Goal: Task Accomplishment & Management: Use online tool/utility

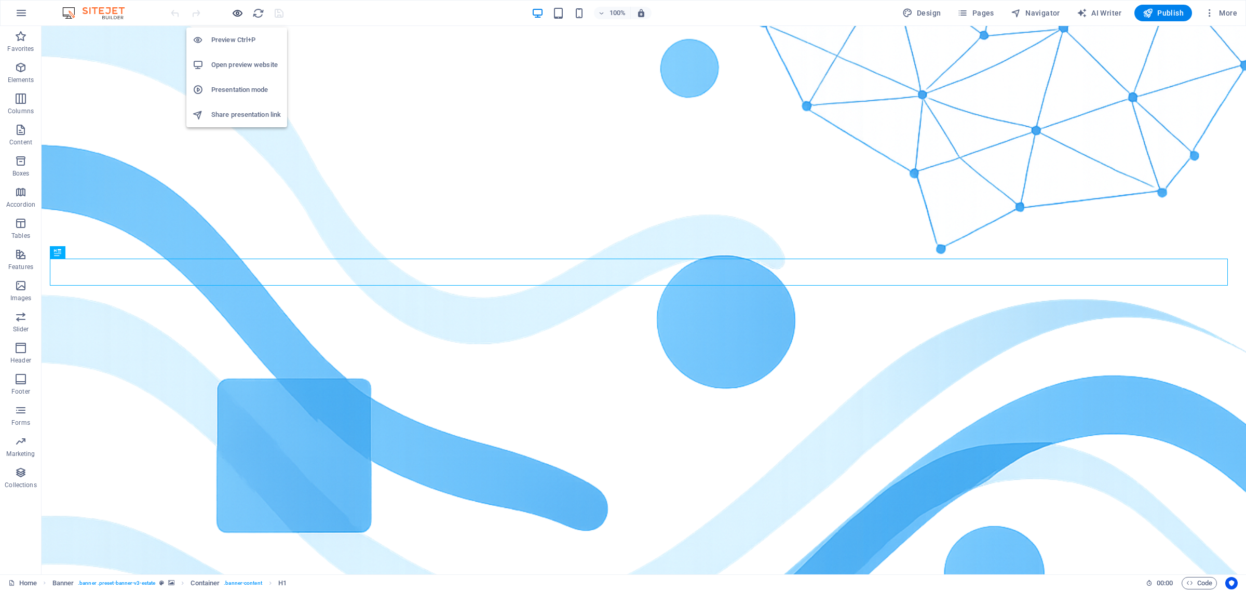
click at [243, 11] on span "button" at bounding box center [237, 13] width 12 height 12
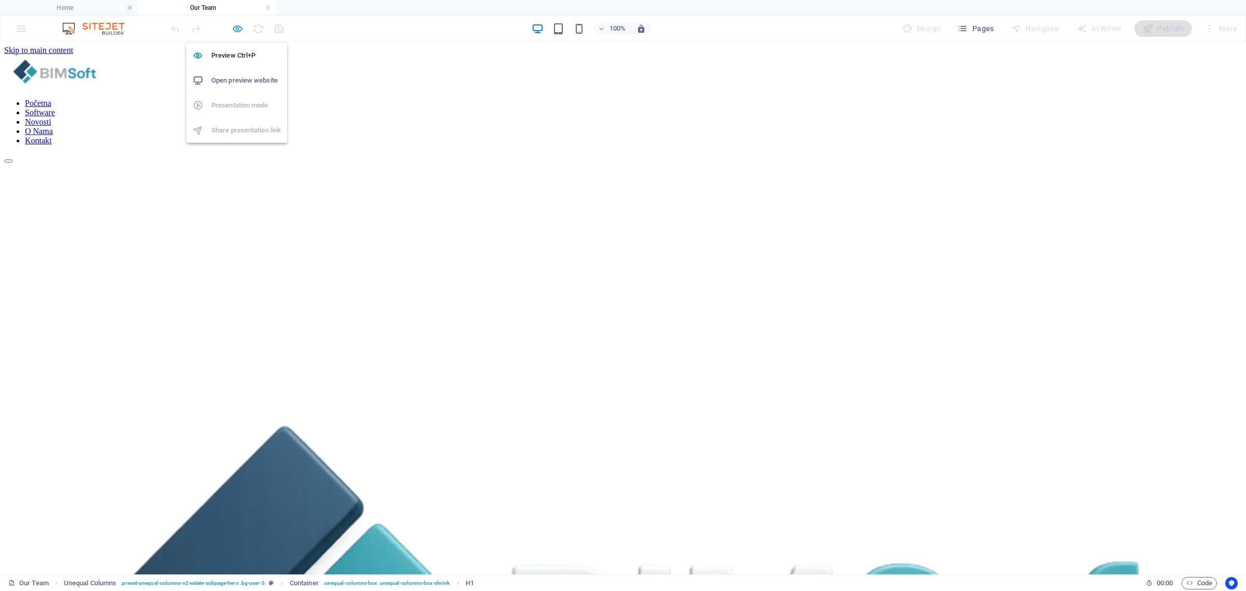
click at [237, 24] on icon "button" at bounding box center [238, 29] width 12 height 12
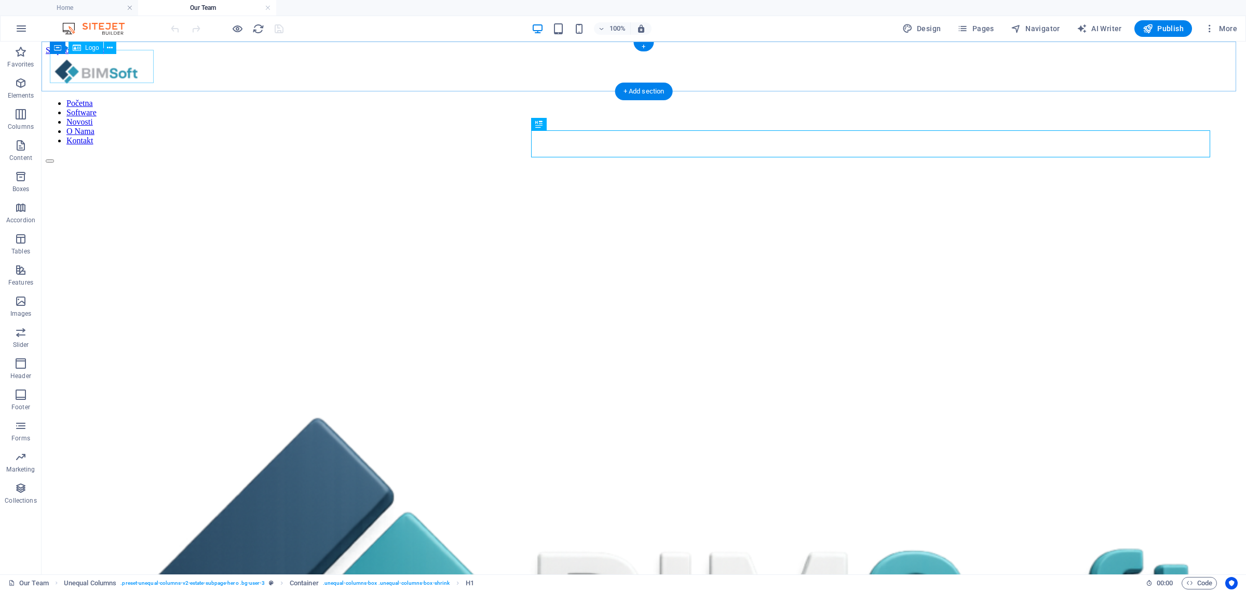
click at [126, 65] on div at bounding box center [644, 72] width 1197 height 35
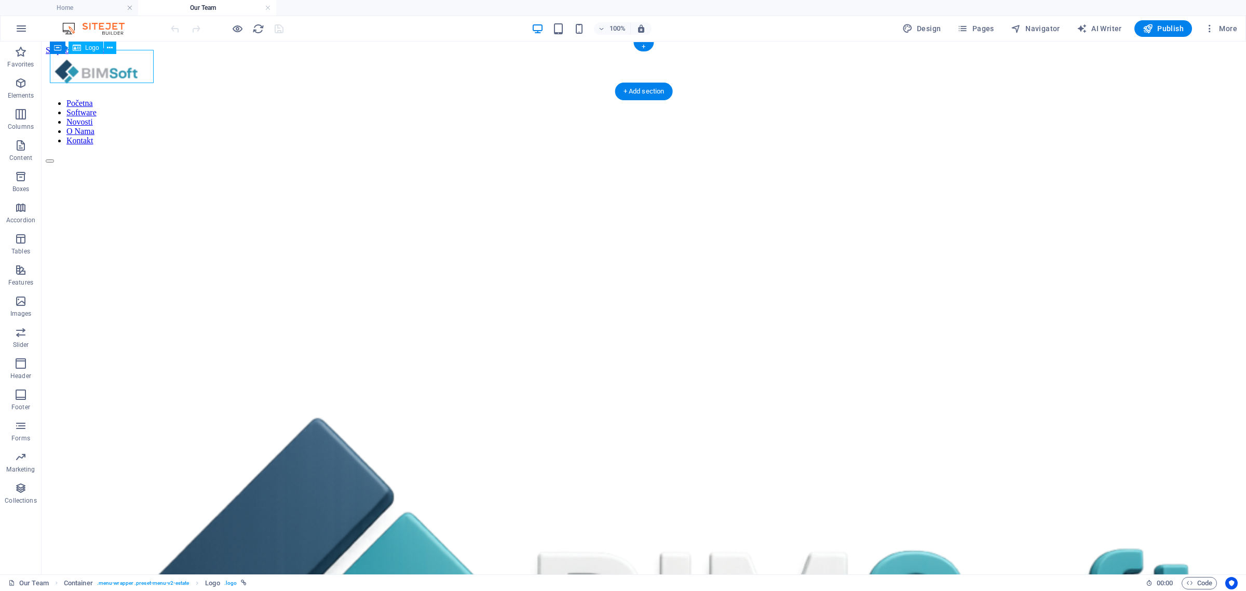
click at [126, 65] on div at bounding box center [644, 72] width 1197 height 35
select select "px"
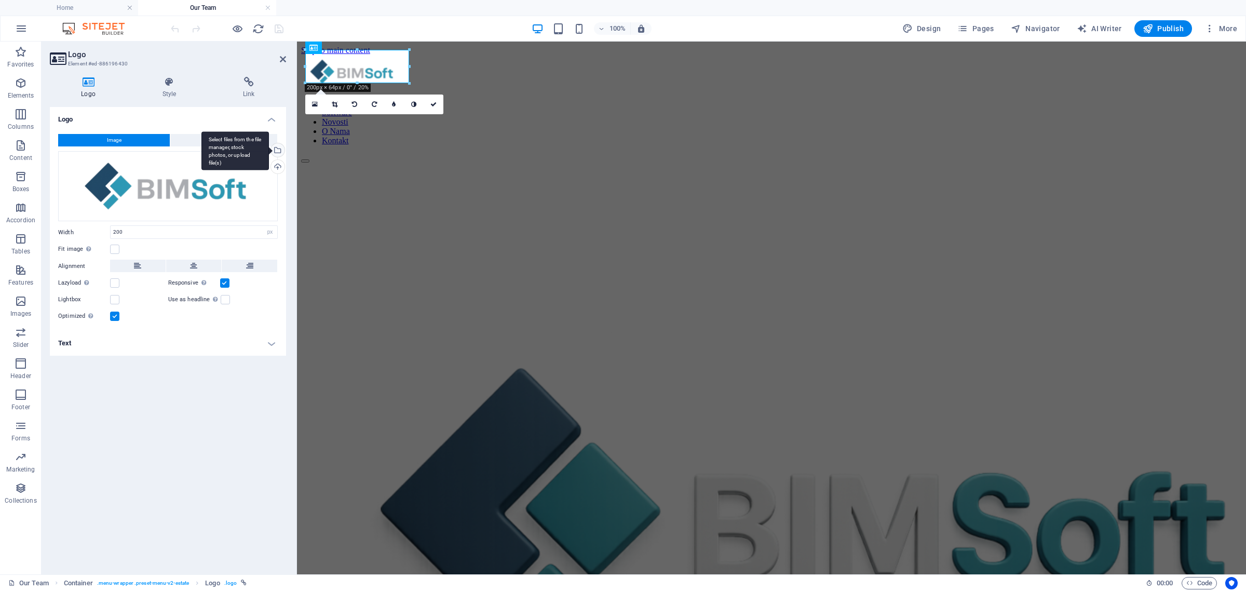
click at [278, 151] on div "Select files from the file manager, stock photos, or upload file(s)" at bounding box center [277, 151] width 16 height 16
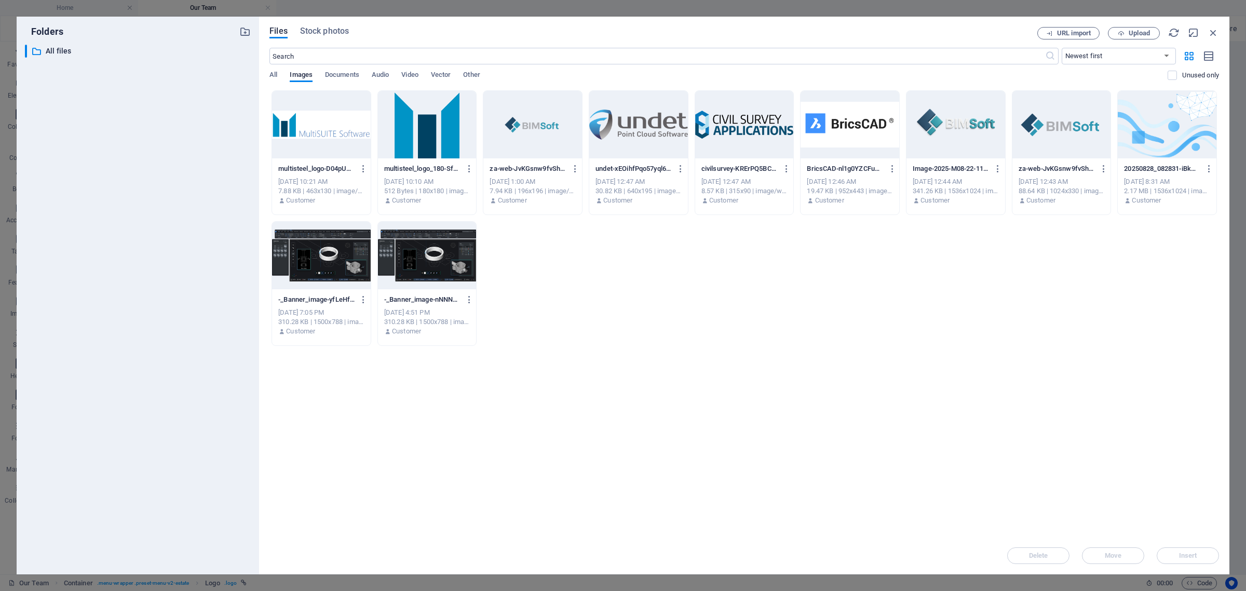
click at [1074, 129] on div at bounding box center [1062, 125] width 99 height 68
drag, startPoint x: 1192, startPoint y: 554, endPoint x: 888, endPoint y: 508, distance: 307.2
click at [1192, 554] on span "Insert" at bounding box center [1188, 556] width 18 height 6
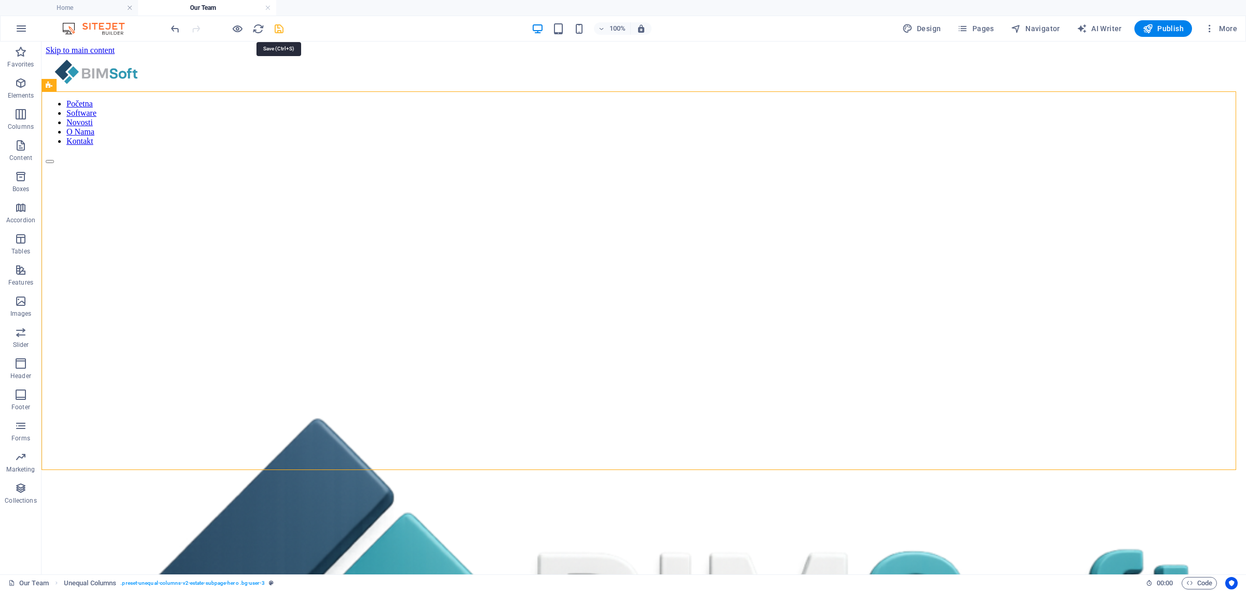
click at [279, 29] on icon "save" at bounding box center [279, 29] width 12 height 12
click at [237, 29] on icon "button" at bounding box center [238, 29] width 12 height 12
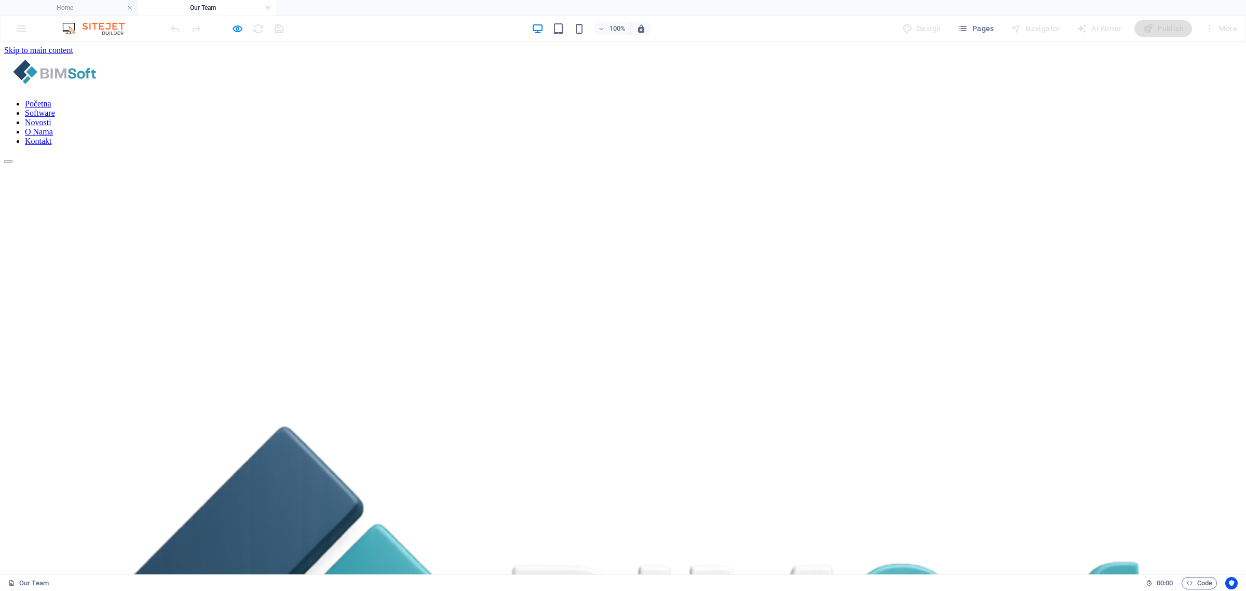
click at [52, 137] on link "Kontakt" at bounding box center [38, 141] width 27 height 9
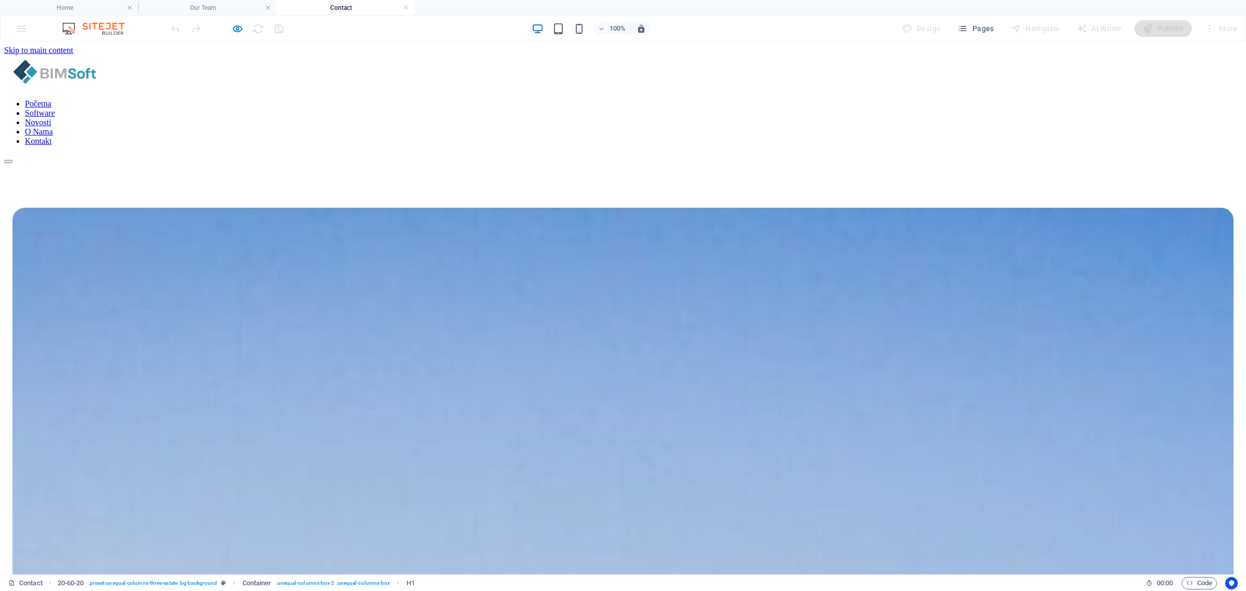
click at [948, 99] on nav "Početna Software Novosti O Nama Kontakt" at bounding box center [623, 122] width 1238 height 47
click at [237, 26] on icon "button" at bounding box center [238, 29] width 12 height 12
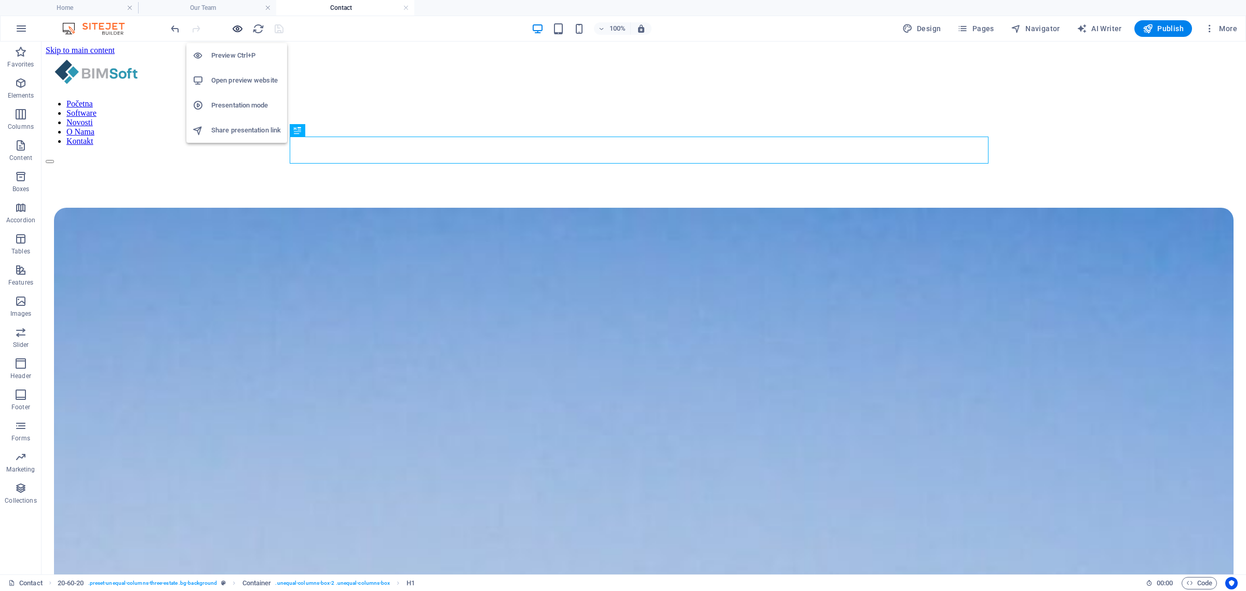
click at [237, 26] on icon "button" at bounding box center [238, 29] width 12 height 12
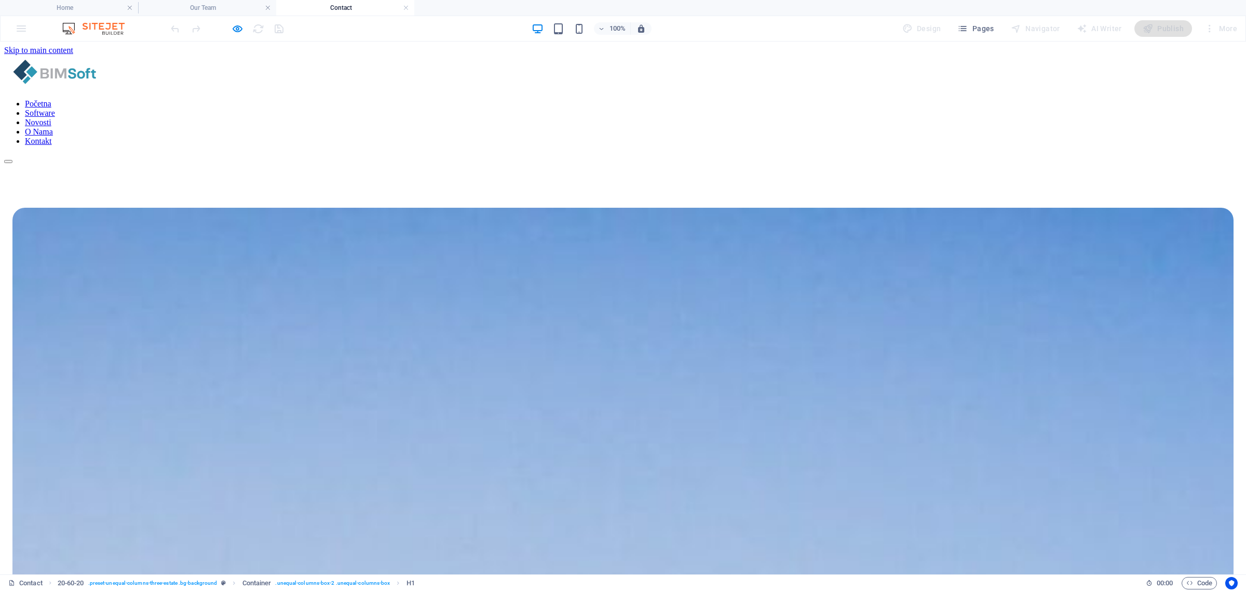
click at [51, 118] on link "Novosti" at bounding box center [38, 122] width 26 height 9
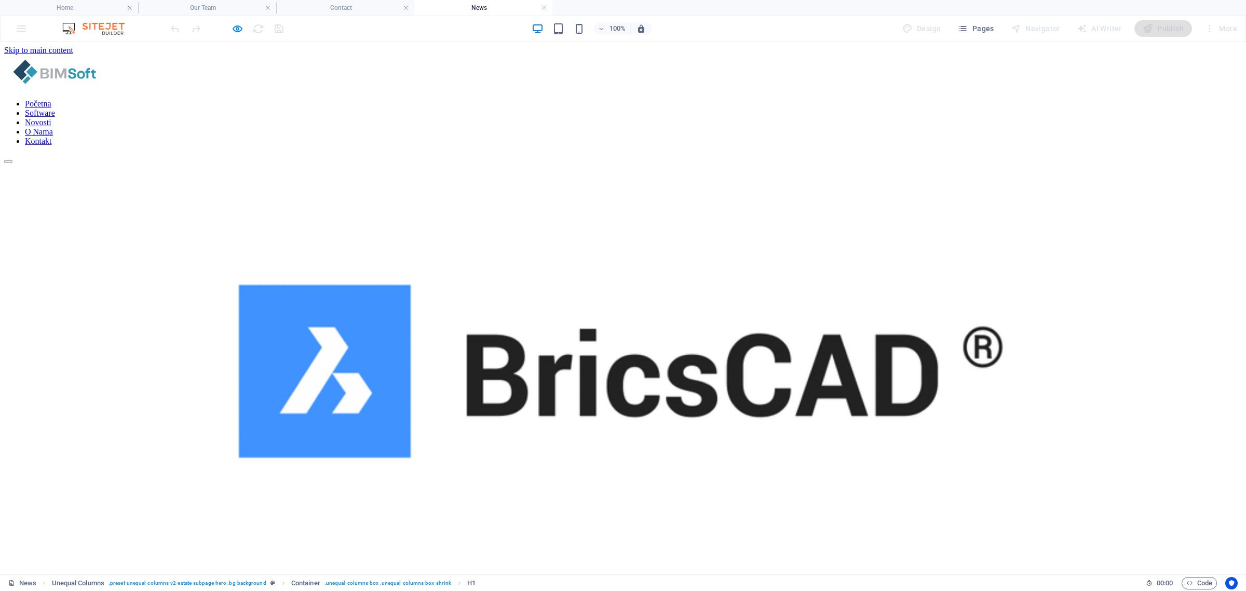
drag, startPoint x: 1120, startPoint y: 66, endPoint x: 1105, endPoint y: 65, distance: 14.6
click at [1119, 99] on nav "Početna Software Novosti O Nama Kontakt" at bounding box center [623, 122] width 1238 height 47
click at [240, 25] on icon "button" at bounding box center [238, 29] width 12 height 12
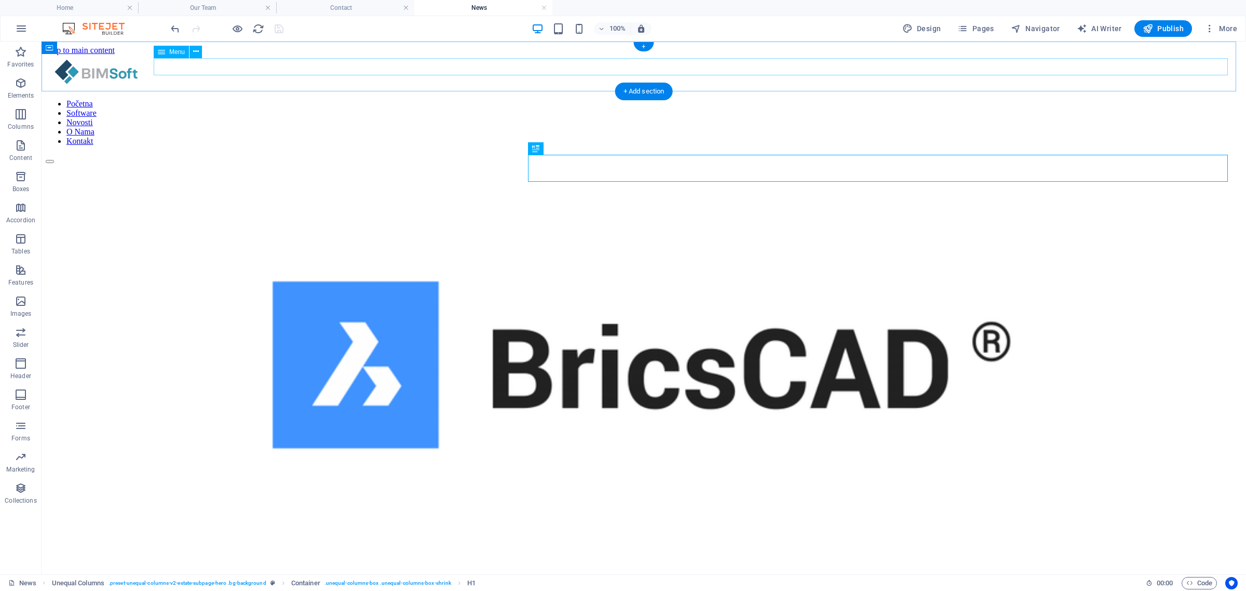
click at [1115, 99] on nav "Početna Software Novosti O Nama Kontakt" at bounding box center [644, 122] width 1197 height 47
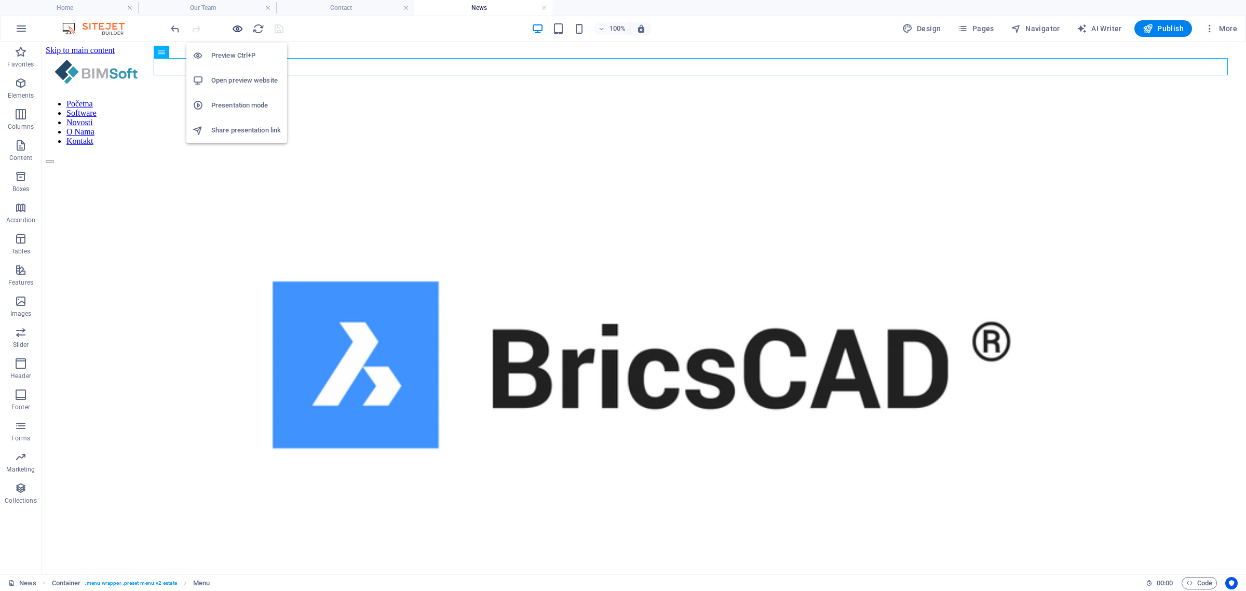
click at [238, 26] on icon "button" at bounding box center [238, 29] width 12 height 12
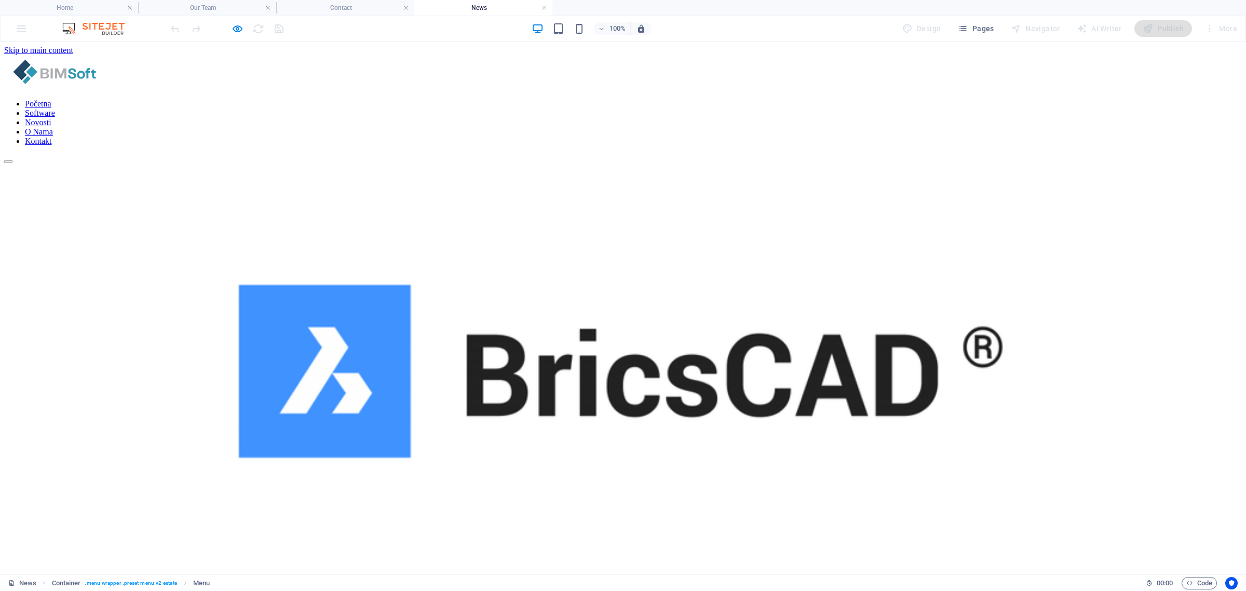
click at [53, 127] on link "O Nama" at bounding box center [39, 131] width 28 height 9
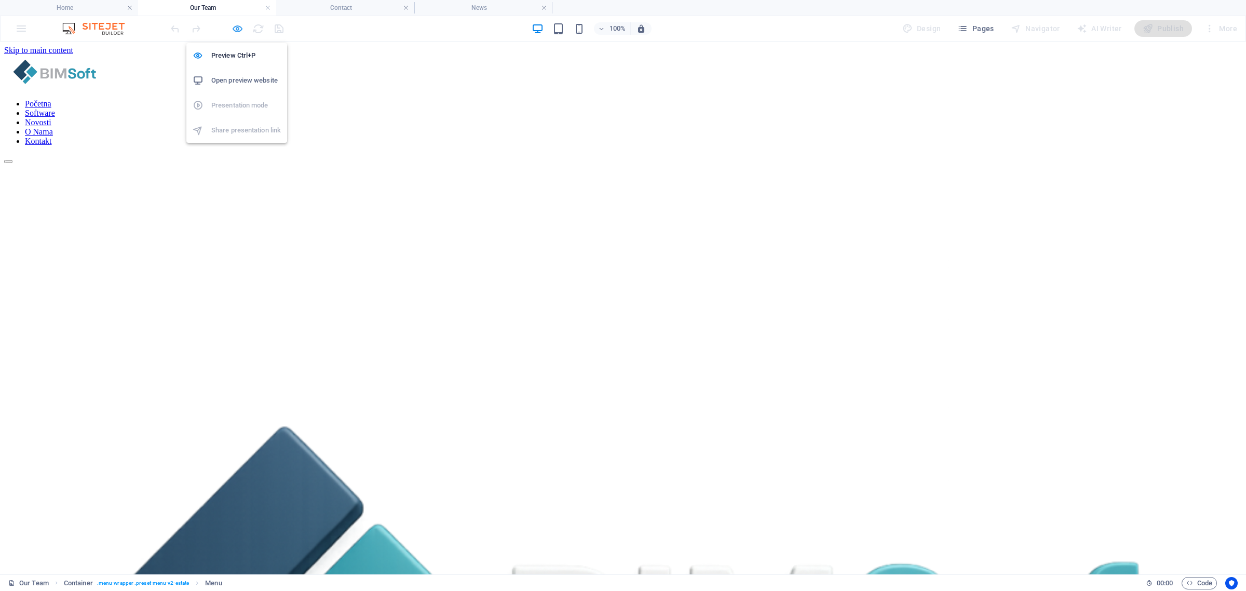
click at [236, 29] on icon "button" at bounding box center [238, 29] width 12 height 12
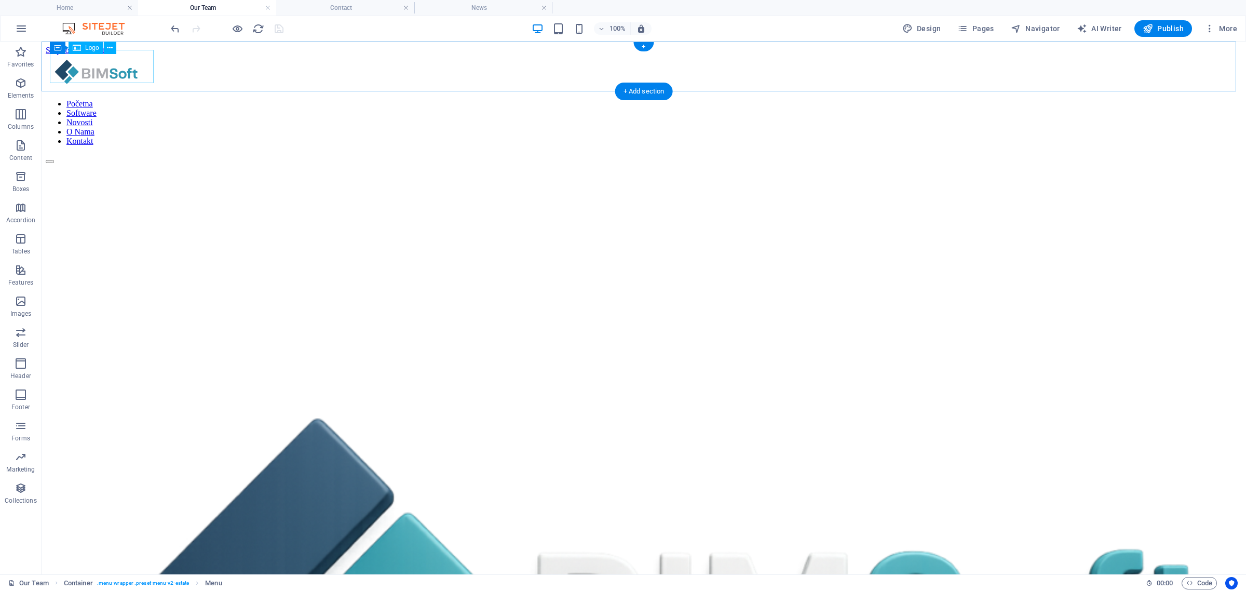
click at [113, 69] on div at bounding box center [644, 73] width 1197 height 36
select select "px"
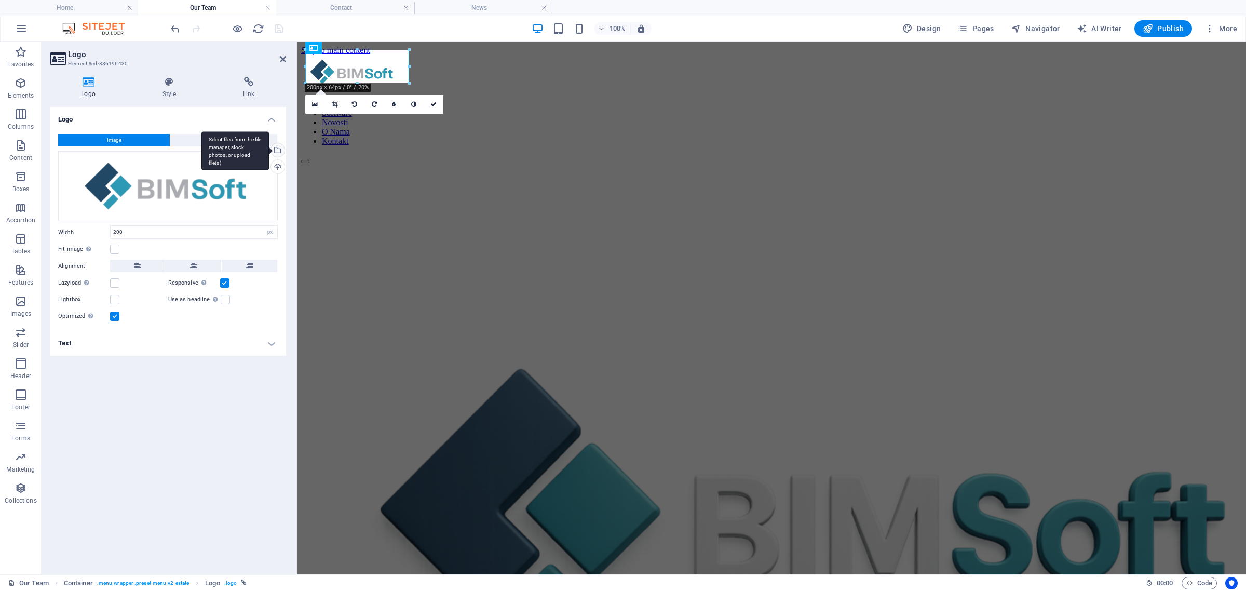
click at [276, 151] on div "Select files from the file manager, stock photos, or upload file(s)" at bounding box center [277, 151] width 16 height 16
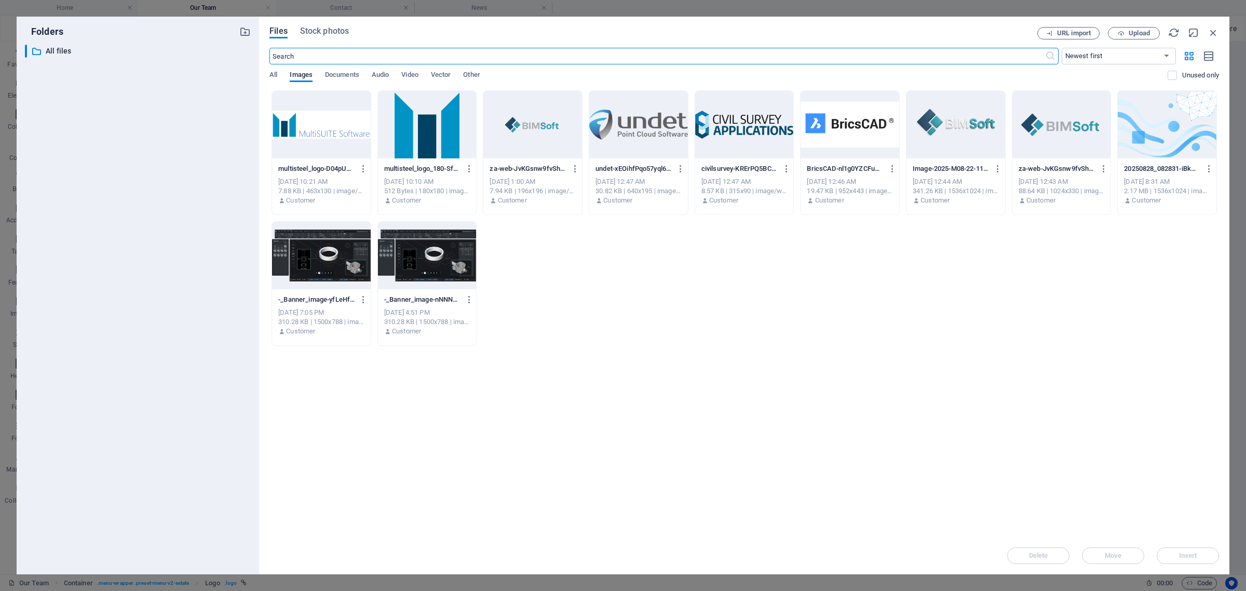
click at [1079, 135] on div at bounding box center [1062, 125] width 99 height 68
click at [1079, 135] on div "1" at bounding box center [1062, 125] width 99 height 68
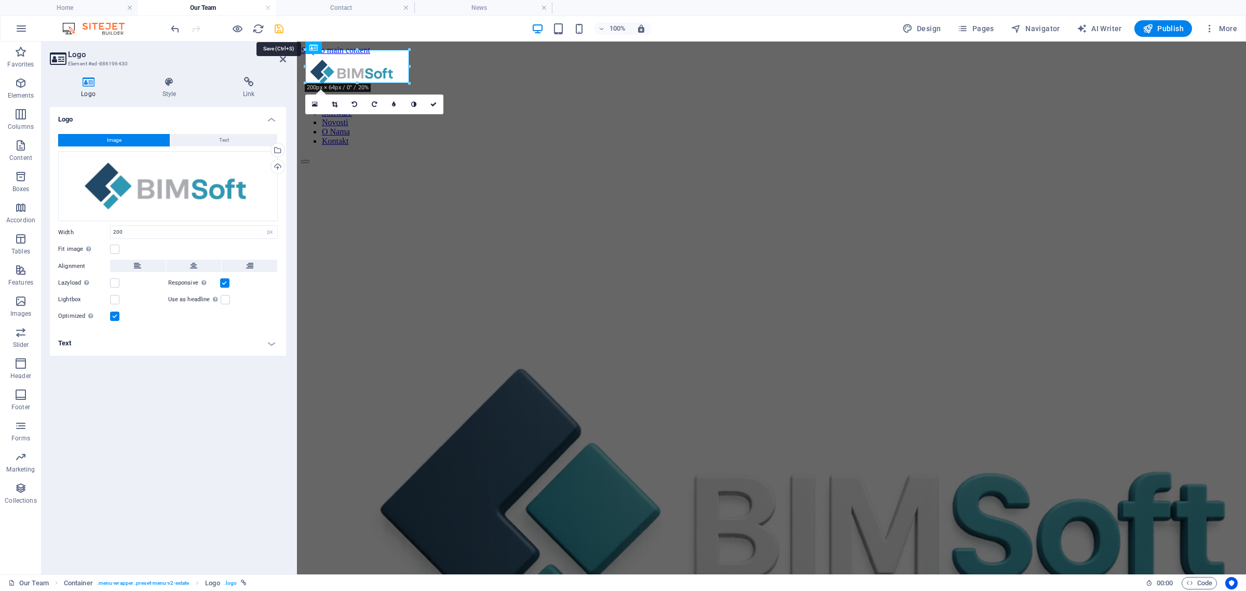
click at [279, 30] on icon "save" at bounding box center [279, 29] width 12 height 12
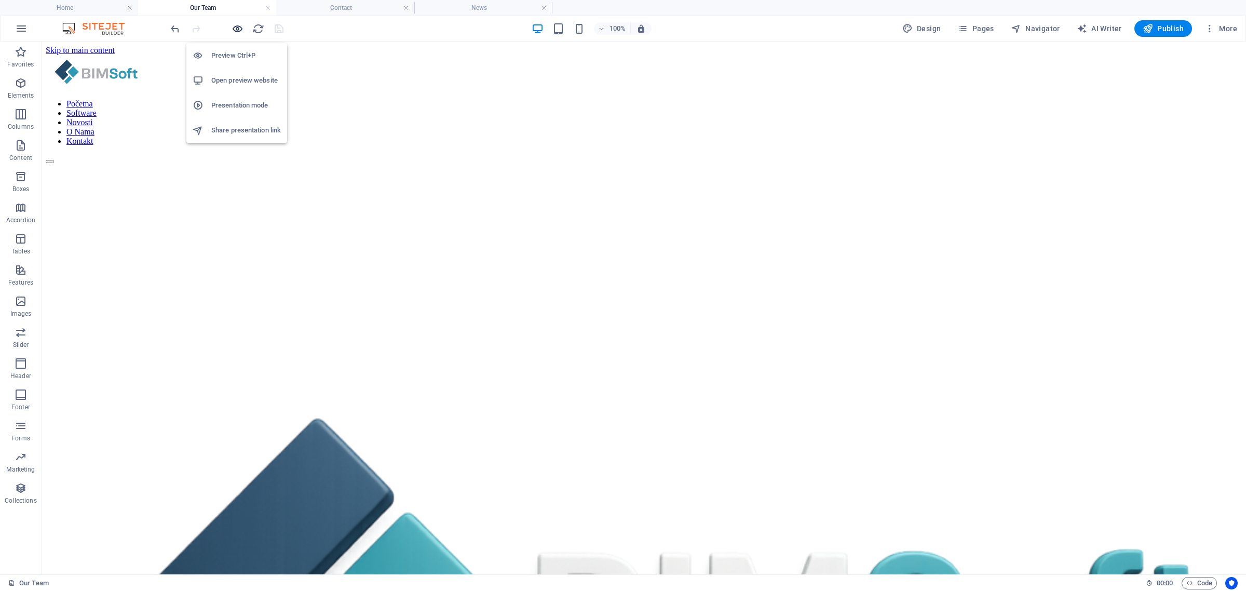
click at [240, 26] on icon "button" at bounding box center [238, 29] width 12 height 12
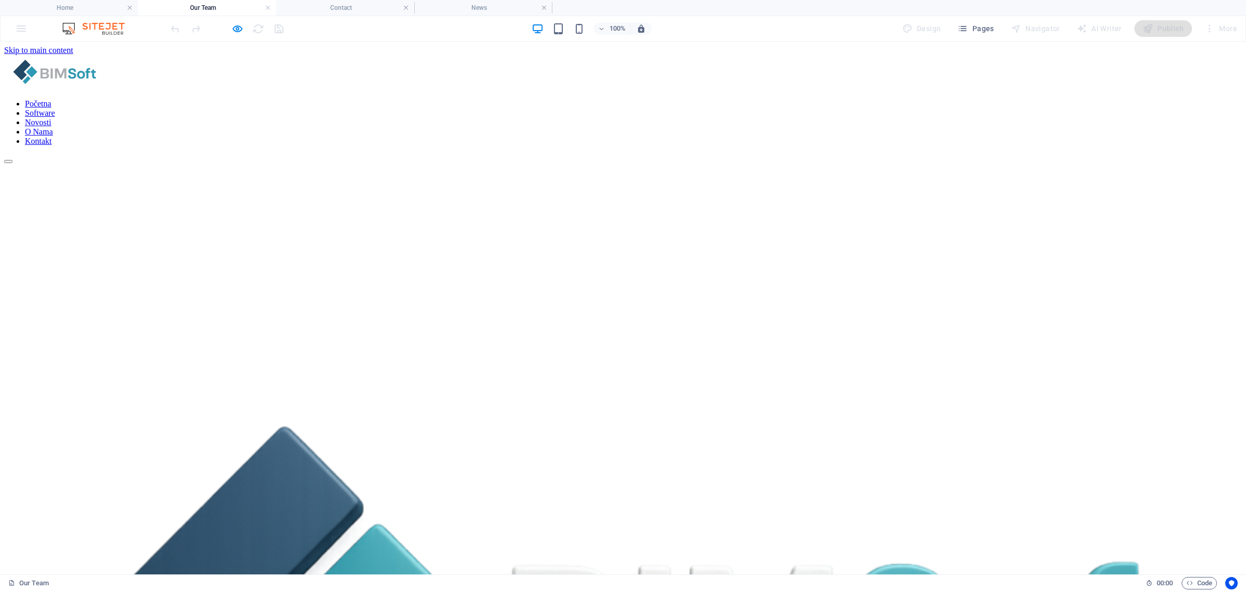
click at [52, 137] on link "Kontakt" at bounding box center [38, 141] width 27 height 9
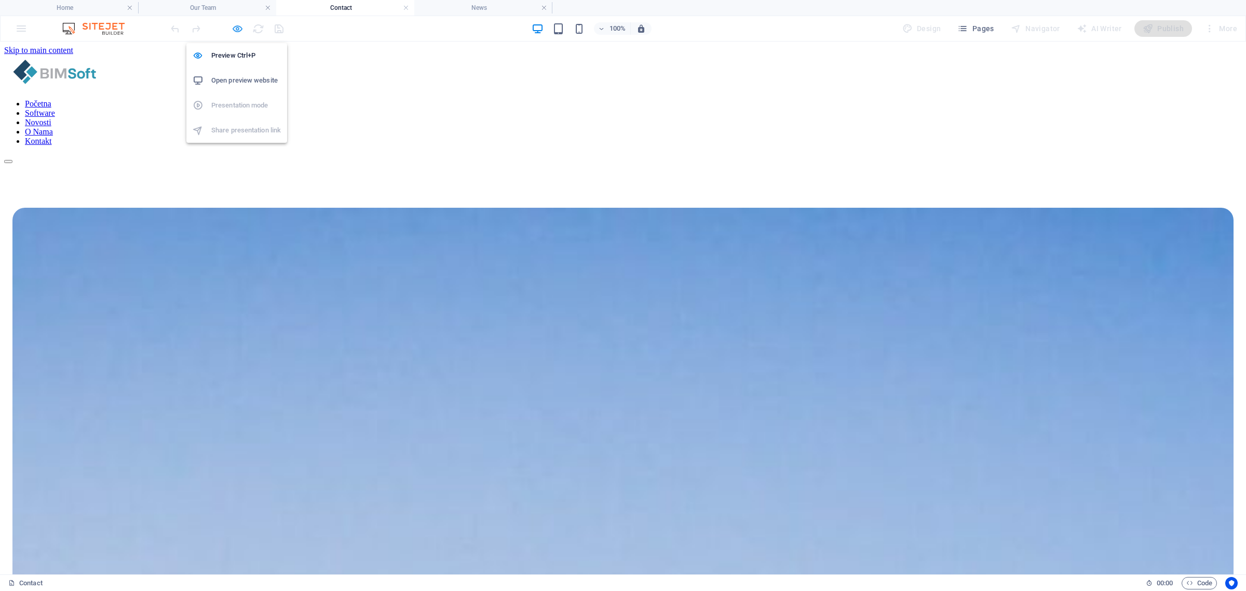
click at [240, 24] on icon "button" at bounding box center [238, 29] width 12 height 12
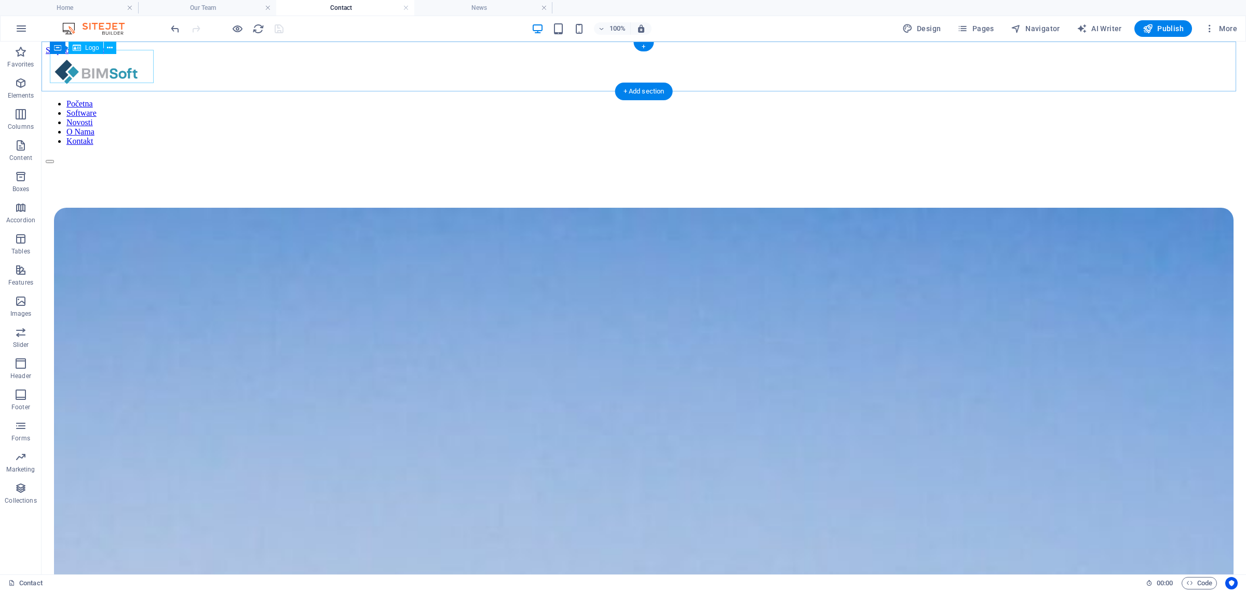
click at [103, 64] on div at bounding box center [644, 73] width 1197 height 36
select select "px"
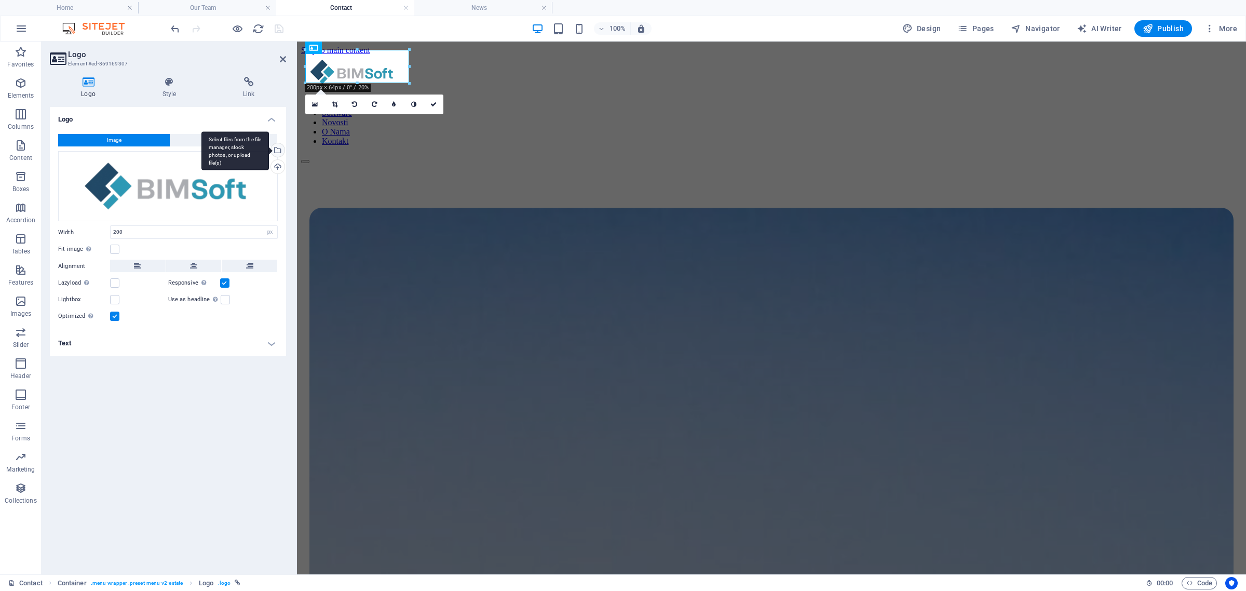
click at [269, 150] on div "Select files from the file manager, stock photos, or upload file(s)" at bounding box center [236, 150] width 68 height 39
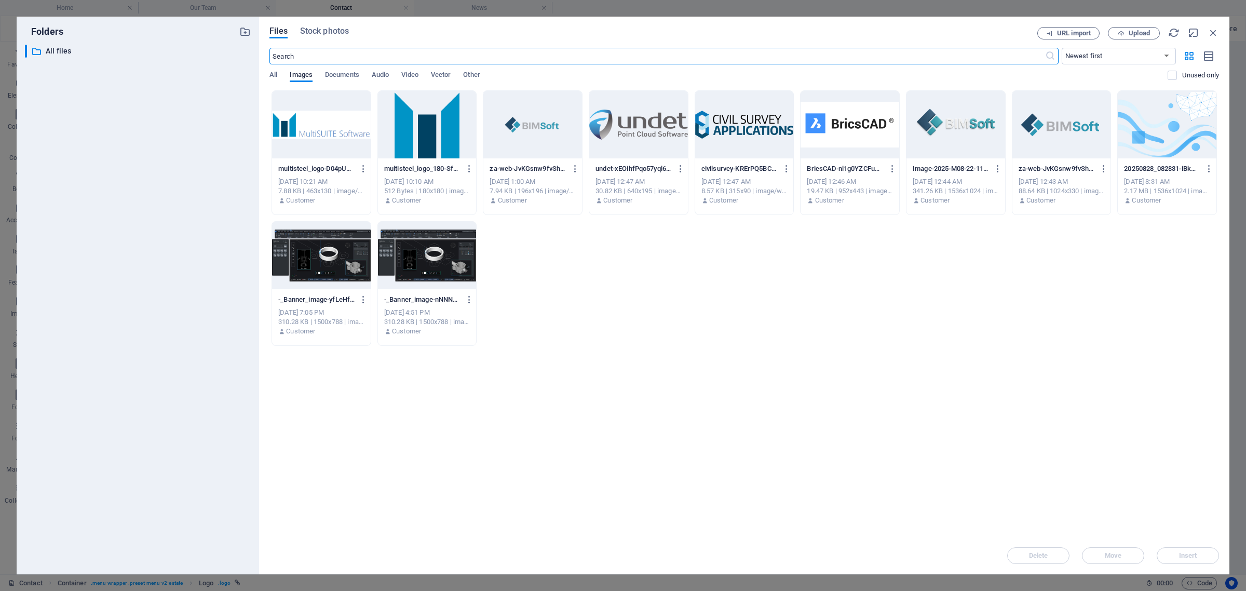
click at [1083, 127] on div at bounding box center [1062, 125] width 99 height 68
click at [1083, 127] on div "1" at bounding box center [1062, 125] width 99 height 68
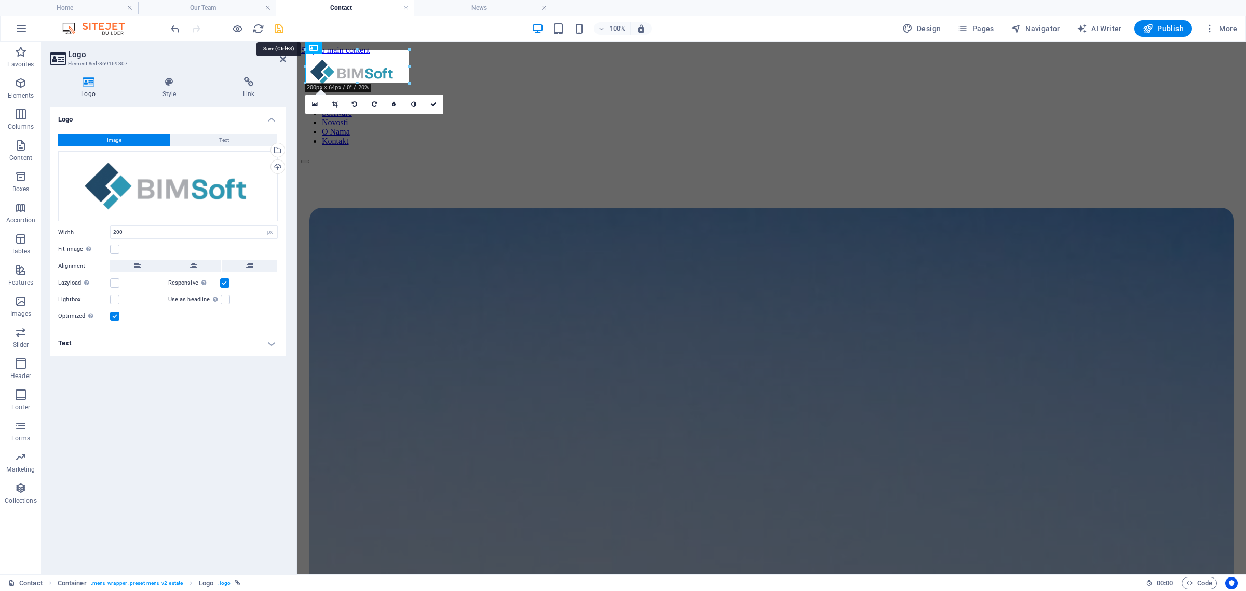
click at [279, 29] on icon "save" at bounding box center [279, 29] width 12 height 12
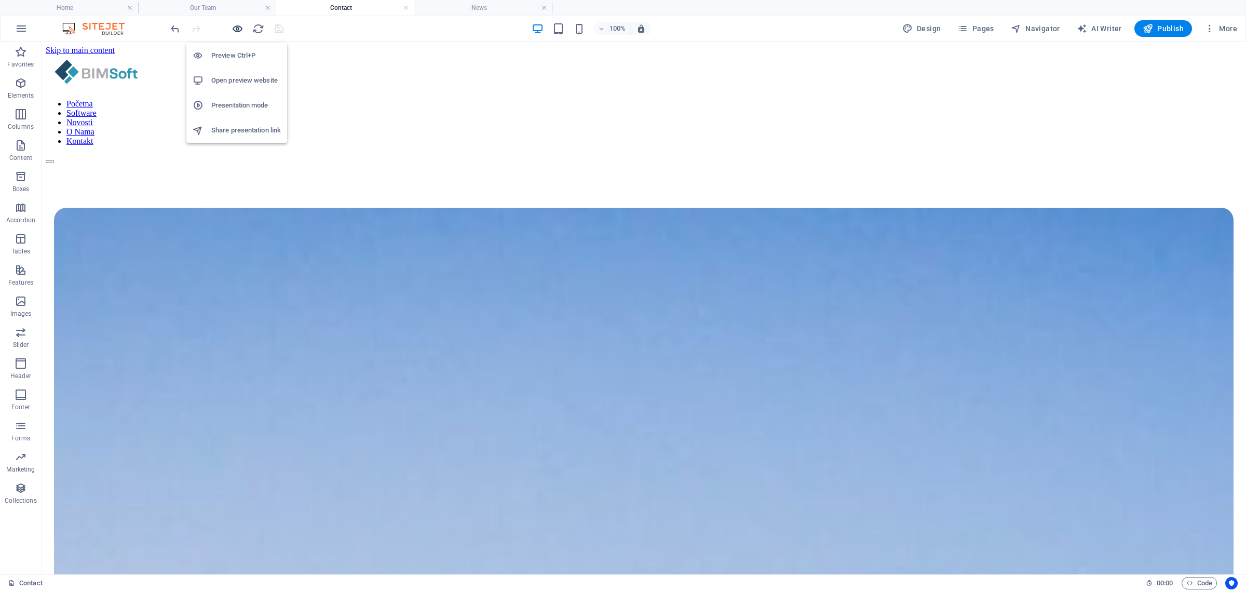
click at [238, 29] on icon "button" at bounding box center [238, 29] width 12 height 12
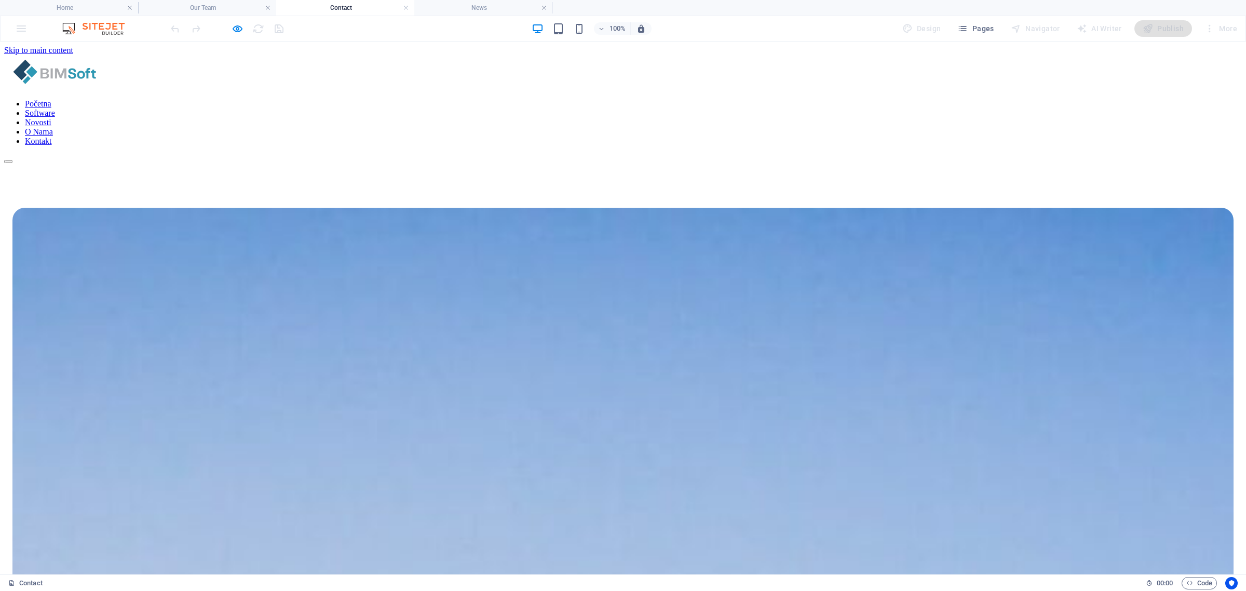
click at [51, 118] on link "Novosti" at bounding box center [38, 122] width 26 height 9
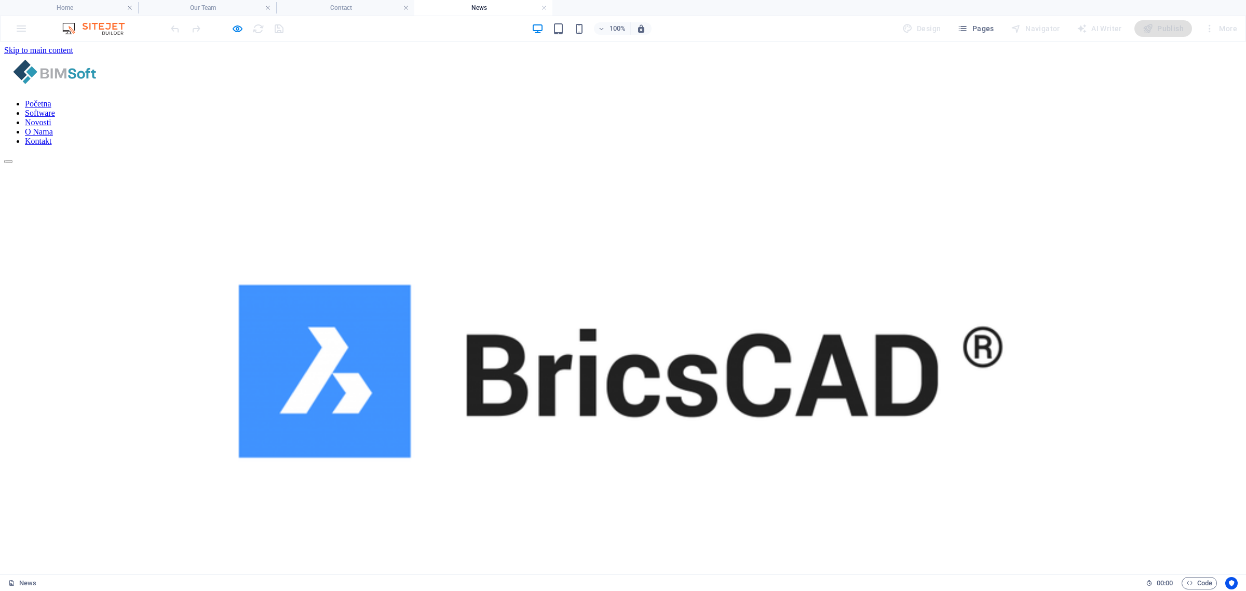
click at [55, 109] on link "Software" at bounding box center [40, 113] width 30 height 9
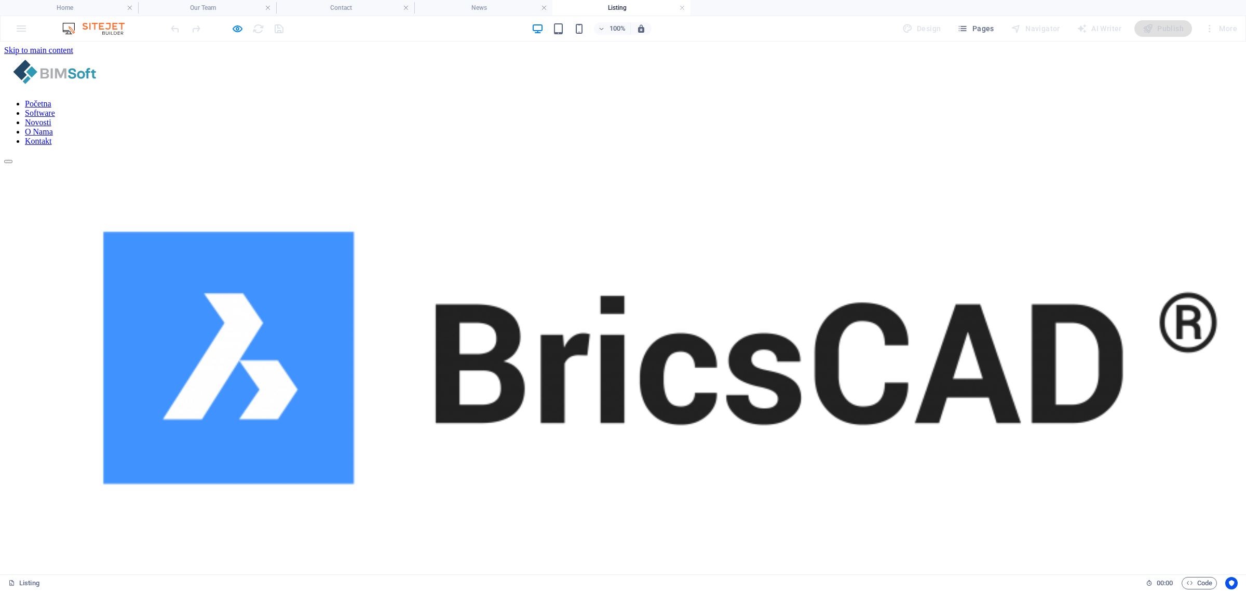
click at [847, 99] on nav "Početna Software Novosti O Nama Kontakt" at bounding box center [623, 122] width 1238 height 47
click at [232, 24] on icon "button" at bounding box center [238, 29] width 12 height 12
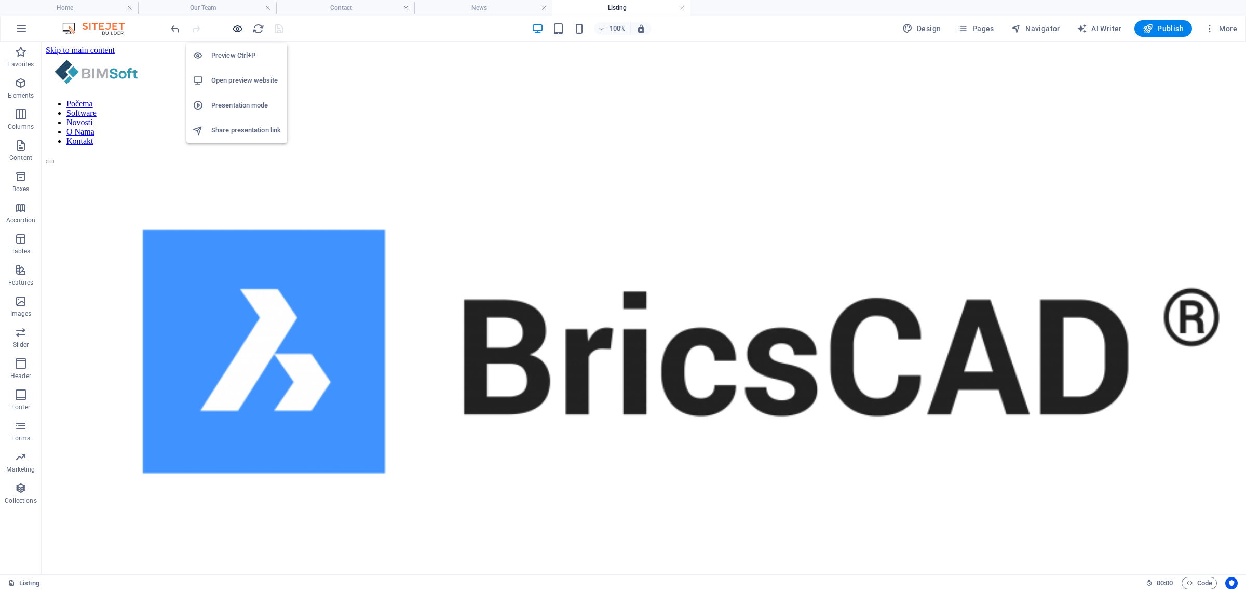
click at [233, 24] on icon "button" at bounding box center [238, 29] width 12 height 12
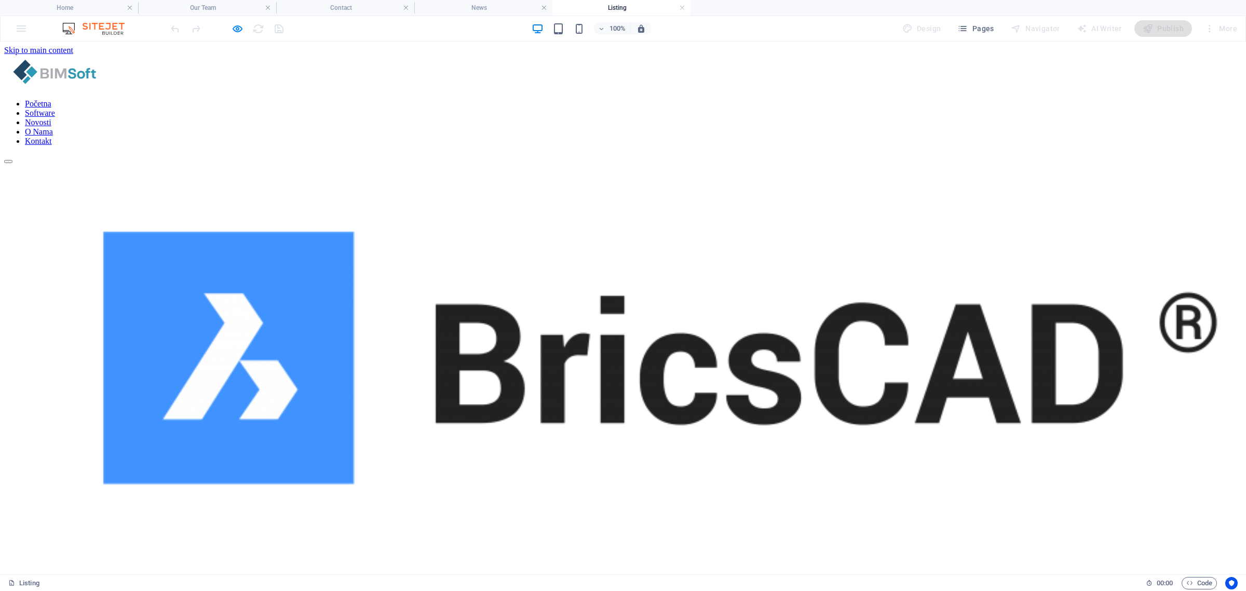
click at [51, 99] on link "Početna" at bounding box center [38, 103] width 26 height 9
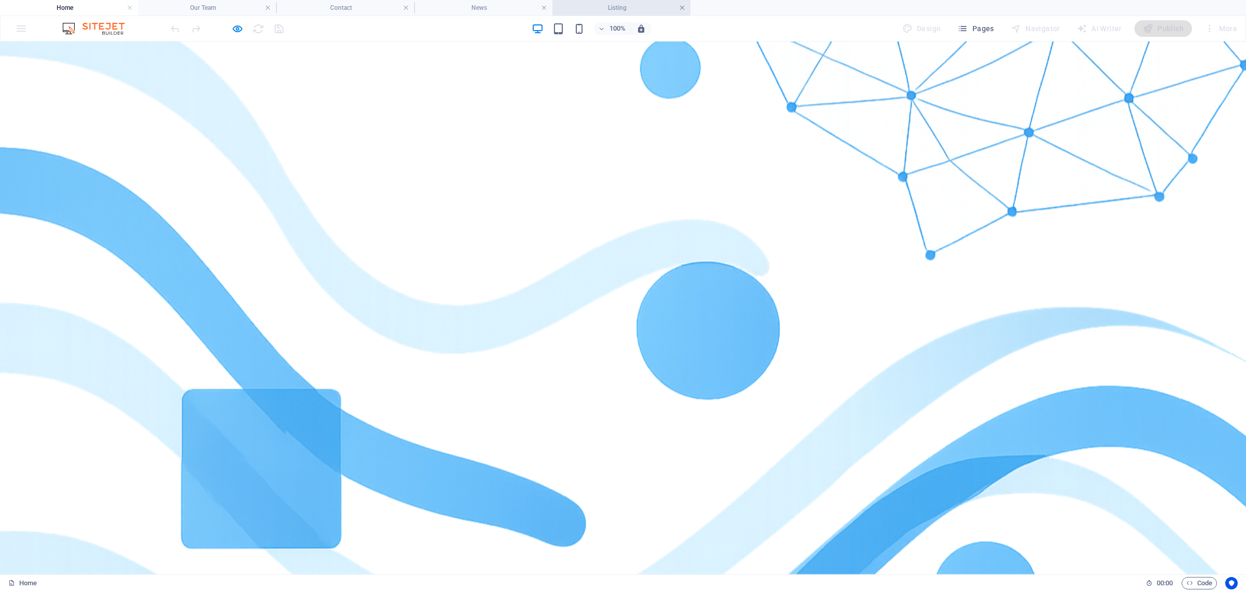
click at [681, 7] on link at bounding box center [682, 8] width 6 height 10
click at [541, 4] on link at bounding box center [544, 8] width 6 height 10
click at [404, 7] on link at bounding box center [406, 8] width 6 height 10
click at [266, 4] on link at bounding box center [268, 8] width 6 height 10
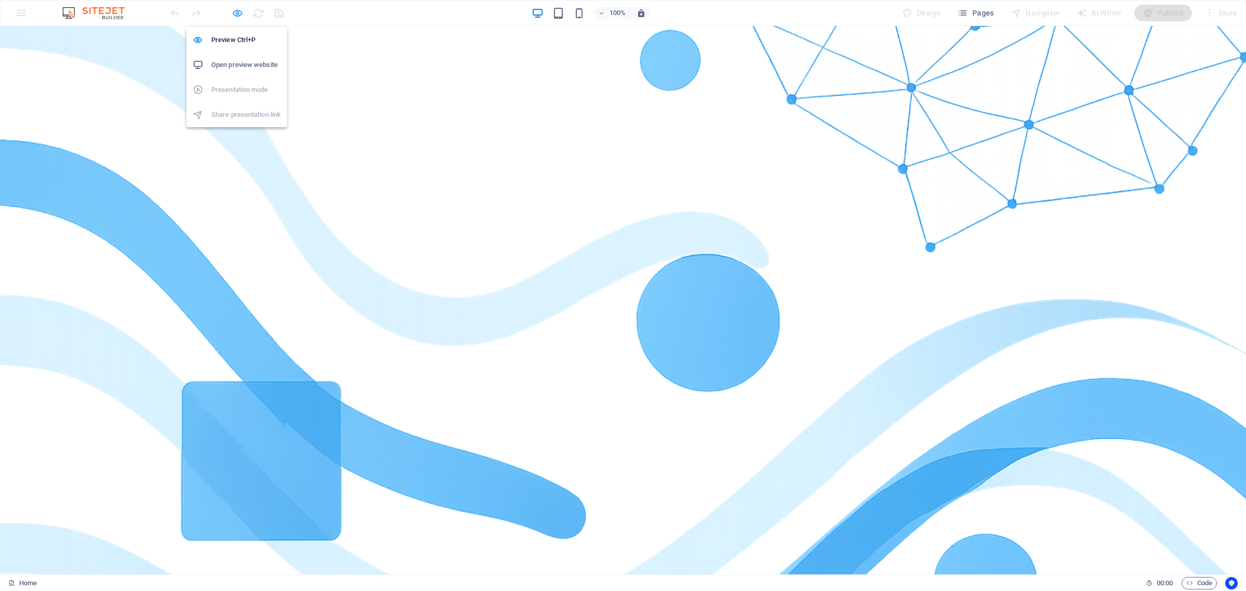
click at [237, 13] on icon "button" at bounding box center [238, 13] width 12 height 12
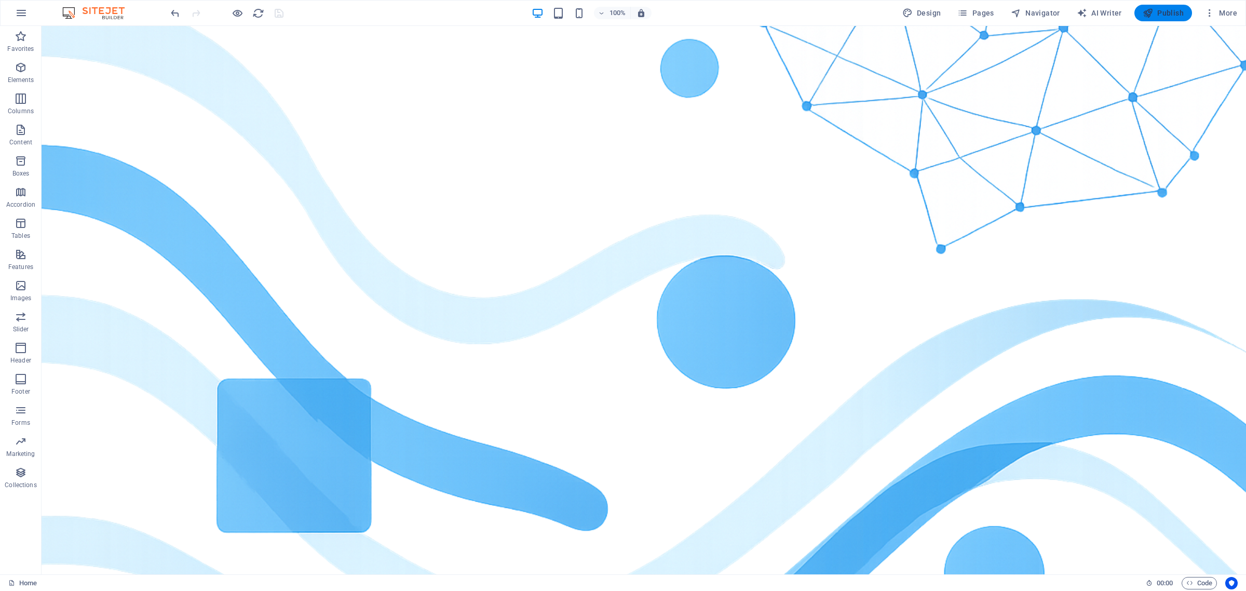
click at [1170, 16] on span "Publish" at bounding box center [1163, 13] width 41 height 10
